Goal: Information Seeking & Learning: Learn about a topic

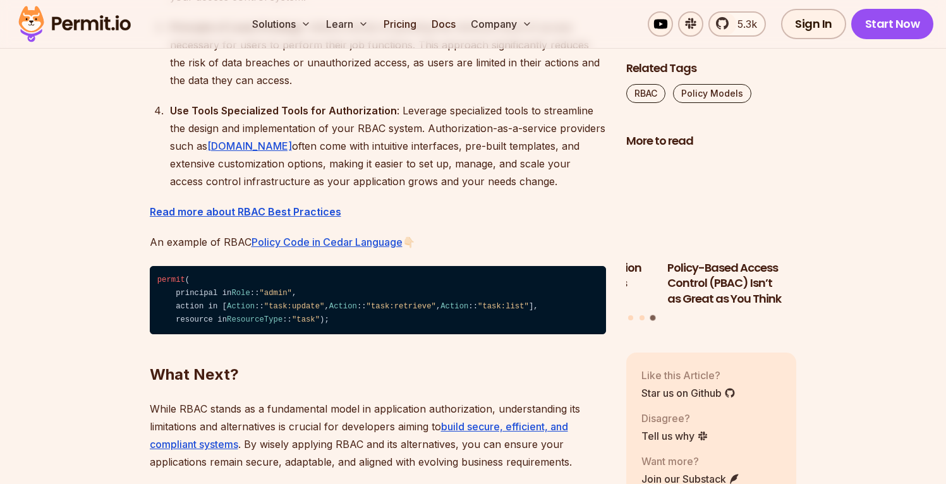
scroll to position [4266, 0]
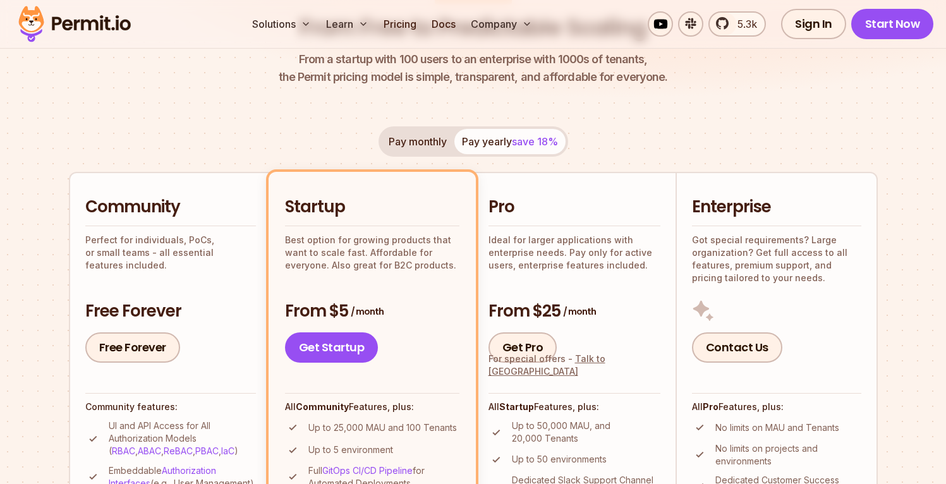
scroll to position [35, 0]
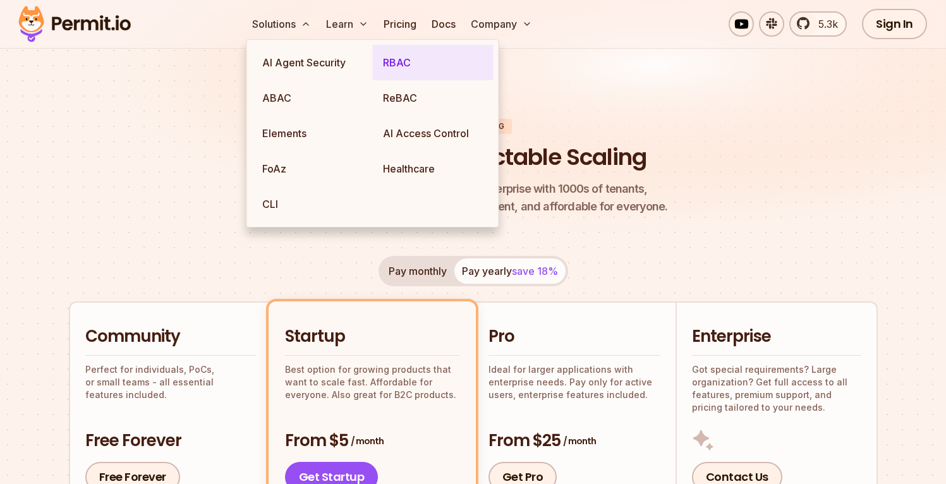
click at [398, 64] on link "RBAC" at bounding box center [433, 62] width 121 height 35
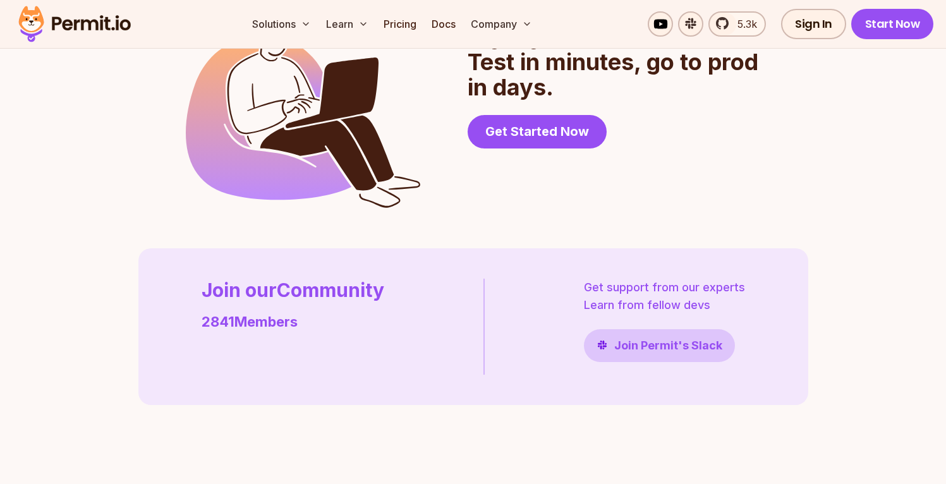
scroll to position [2912, 0]
